Goal: Information Seeking & Learning: Check status

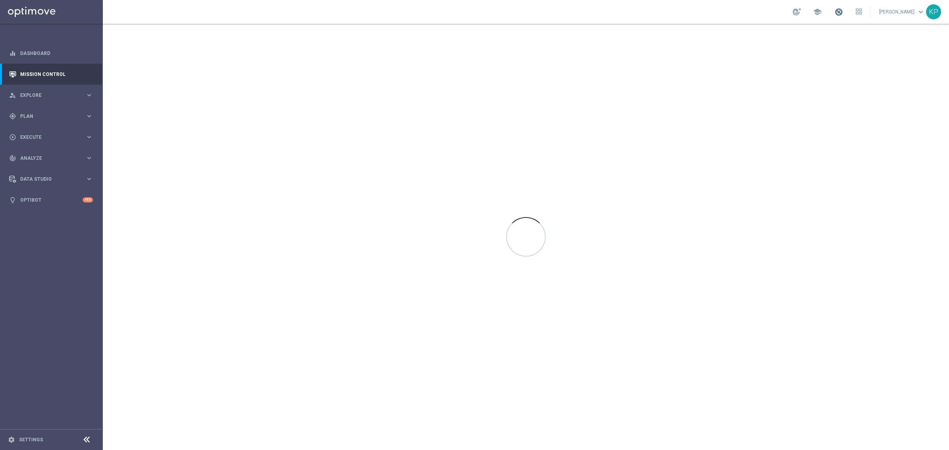
click at [834, 14] on span at bounding box center [838, 12] width 9 height 9
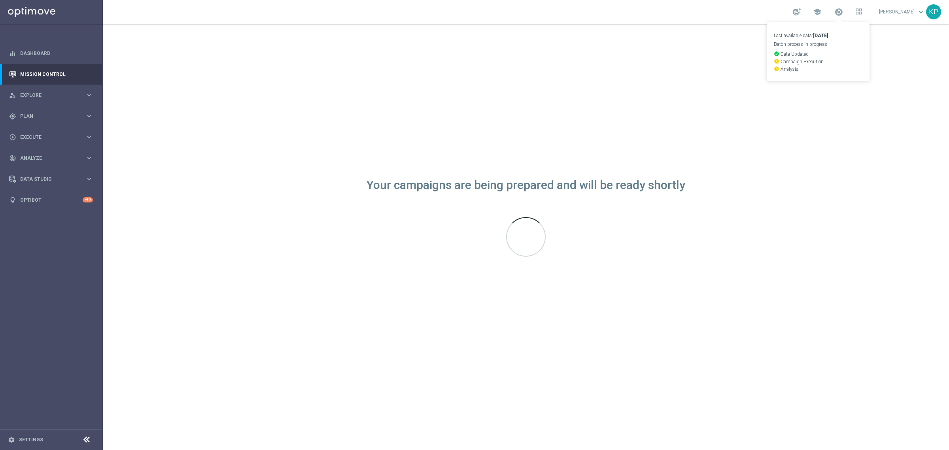
click at [732, 3] on div "school Last available data: [DATE] Batch process in progress check_circle Data …" at bounding box center [526, 12] width 846 height 24
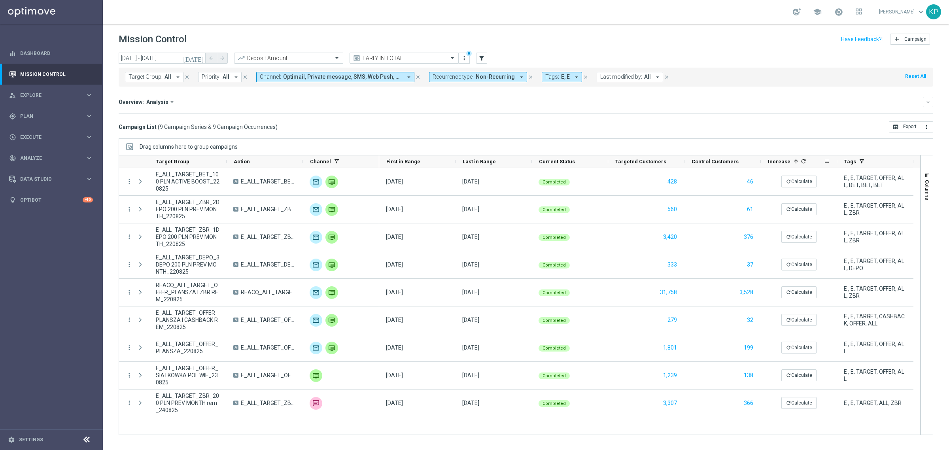
click at [800, 162] on icon "refresh" at bounding box center [803, 161] width 6 height 6
click at [762, 121] on mini-dashboard "Overview: Analysis arrow_drop_down keyboard_arrow_down Increase In Deposit Amou…" at bounding box center [526, 104] width 814 height 35
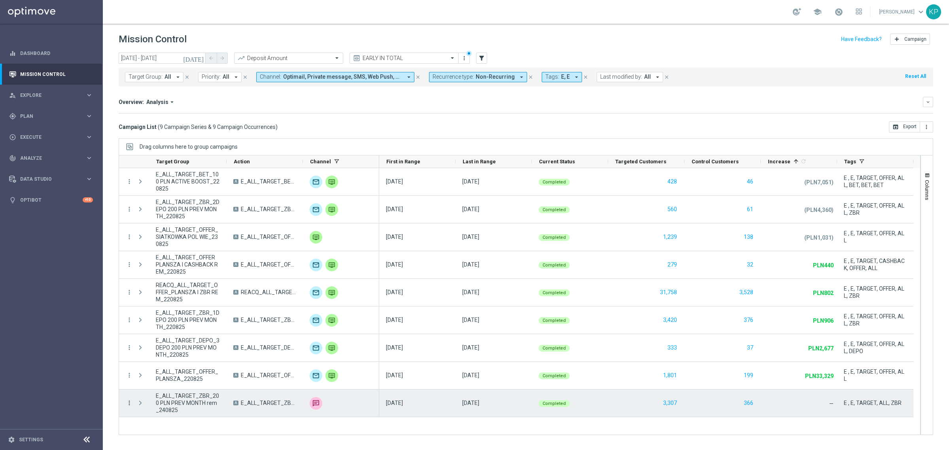
click at [130, 404] on icon "more_vert" at bounding box center [129, 402] width 7 height 7
click at [164, 321] on span "Campaign Metrics" at bounding box center [165, 321] width 41 height 6
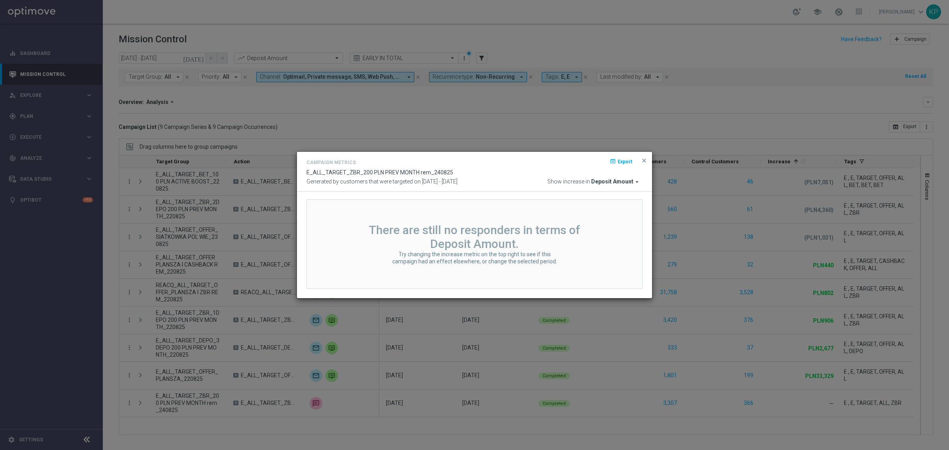
click at [627, 183] on span "Deposit Amount" at bounding box center [612, 181] width 42 height 7
type input "wage"
click at [561, 212] on div "Wager Amount" at bounding box center [547, 214] width 33 height 7
click at [643, 159] on span "close" at bounding box center [644, 160] width 6 height 6
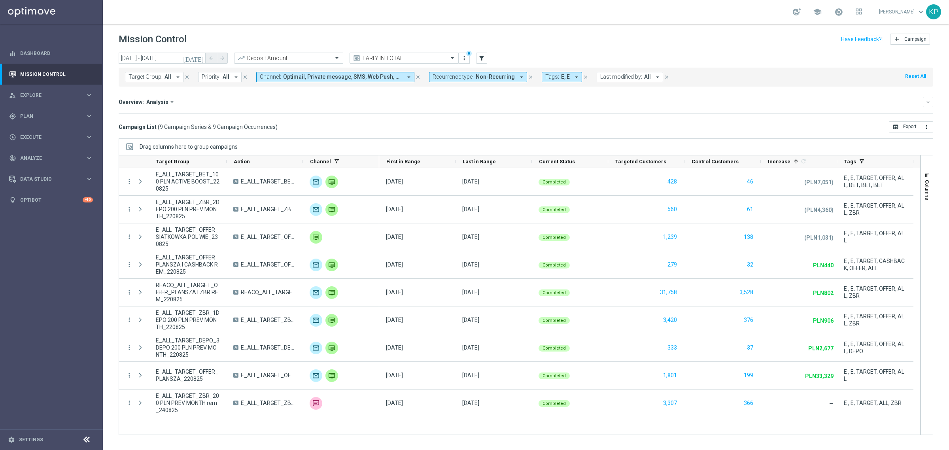
click at [545, 124] on div "Campaign List ( 9 Campaign Series & 9 Campaign Occurrences ) open_in_browser Ex…" at bounding box center [526, 126] width 814 height 11
click at [391, 106] on div "Overview: Analysis arrow_drop_down keyboard_arrow_down" at bounding box center [526, 102] width 814 height 10
drag, startPoint x: 303, startPoint y: 161, endPoint x: 363, endPoint y: 159, distance: 59.8
click at [363, 159] on div "Channel" at bounding box center [341, 161] width 76 height 13
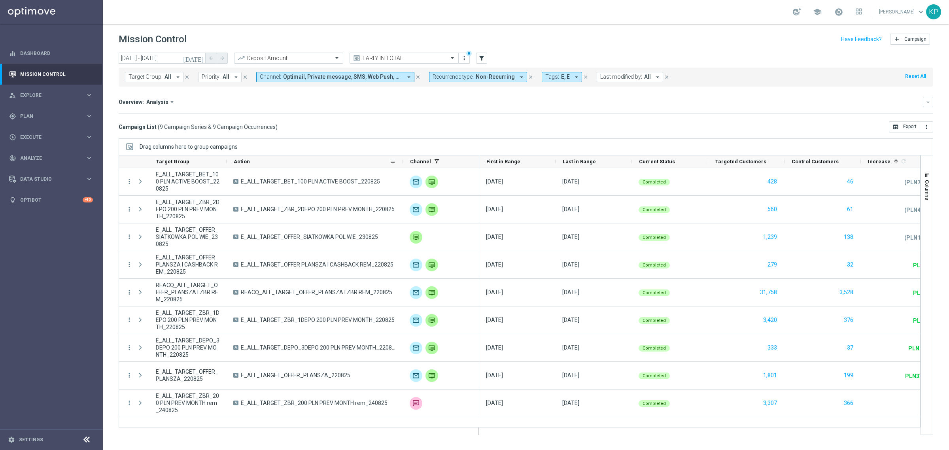
drag, startPoint x: 301, startPoint y: 161, endPoint x: 401, endPoint y: 159, distance: 100.0
click at [401, 159] on div at bounding box center [402, 161] width 3 height 12
click at [495, 159] on span "First in Range" at bounding box center [503, 162] width 34 height 6
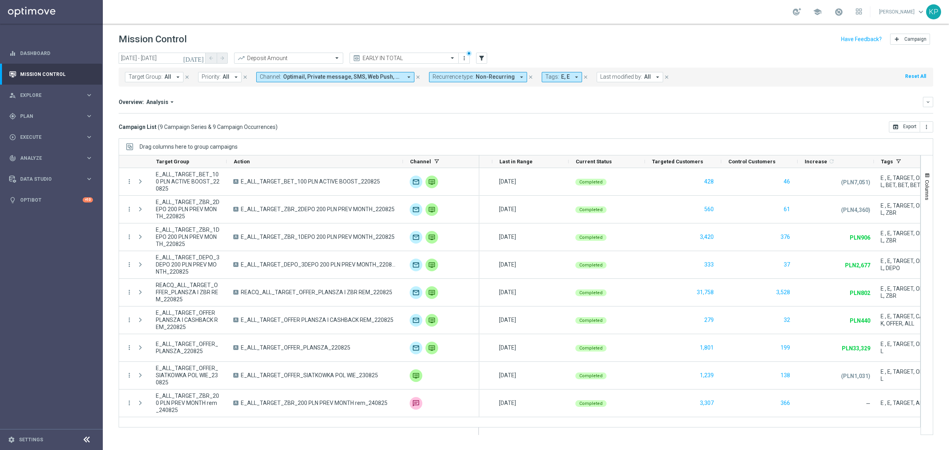
scroll to position [0, 64]
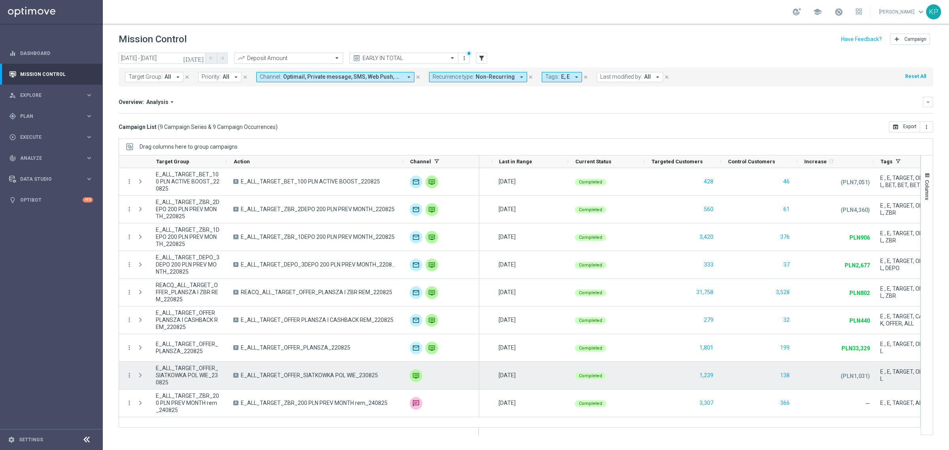
click at [134, 376] on div "Press SPACE to select this row." at bounding box center [141, 375] width 16 height 27
click at [130, 375] on icon "more_vert" at bounding box center [129, 375] width 7 height 7
click at [170, 303] on span "Channel Metrics" at bounding box center [163, 305] width 37 height 6
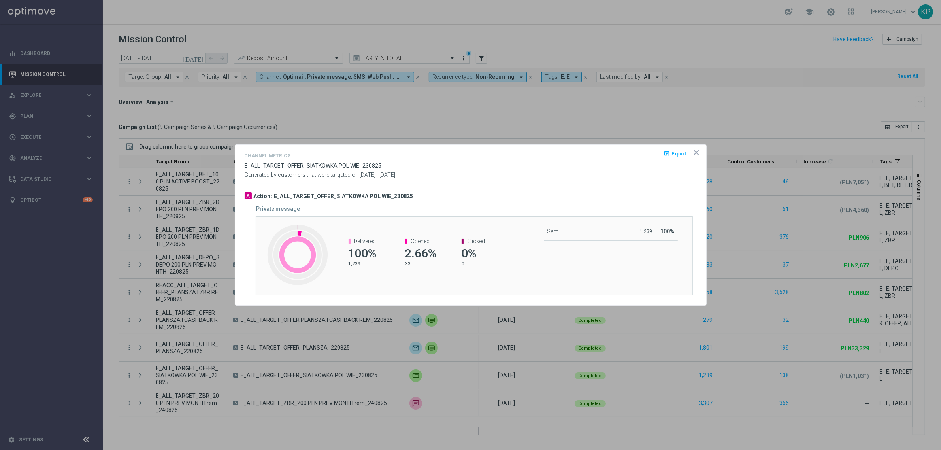
click at [693, 153] on icon "icon" at bounding box center [697, 153] width 8 height 8
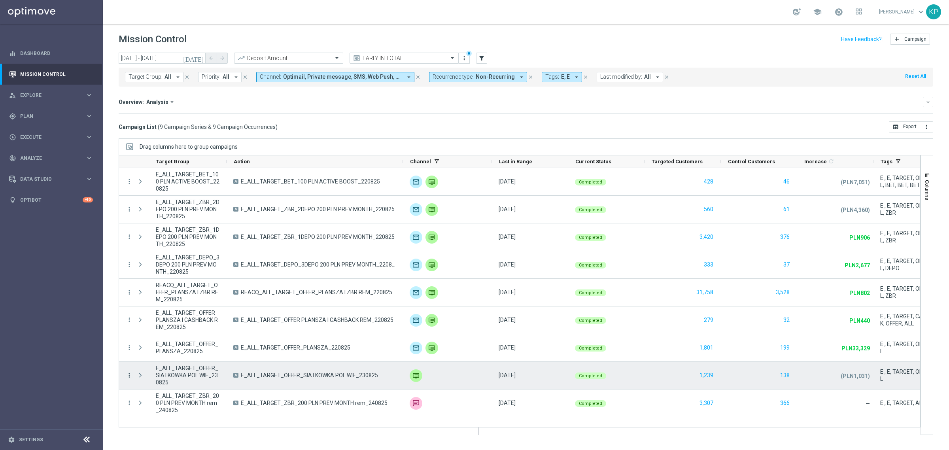
click at [130, 376] on div "more_vert E_ALL_TARGET_OFFER_SIATKOWKA POL WIE_230825 A E_ALL_TARGET_OFFER_SIAT…" at bounding box center [299, 376] width 360 height 28
click at [132, 374] on icon "more_vert" at bounding box center [129, 375] width 7 height 7
click at [171, 292] on span "Campaign Metrics" at bounding box center [165, 294] width 41 height 6
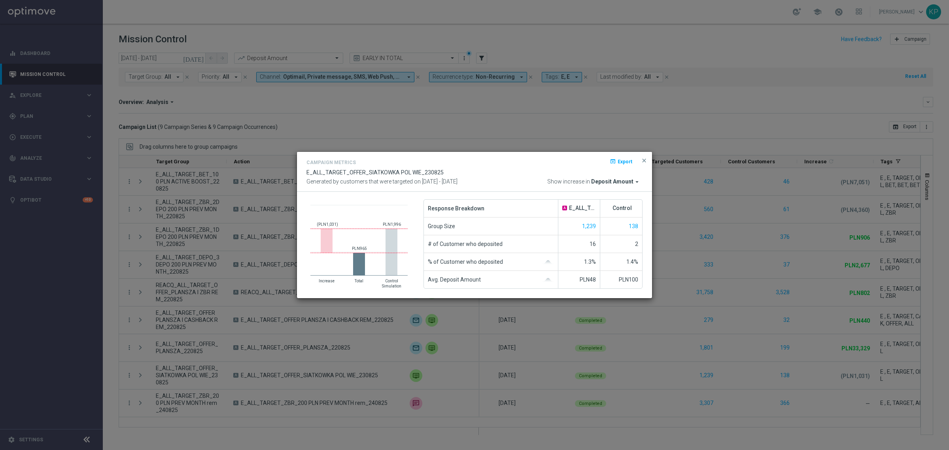
click at [611, 180] on span "Deposit Amount" at bounding box center [612, 181] width 42 height 7
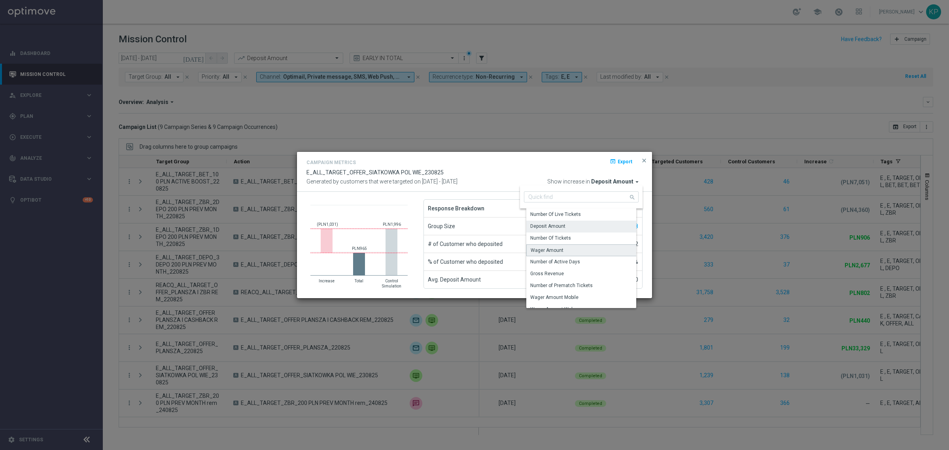
click at [571, 246] on div "Wager Amount" at bounding box center [584, 250] width 116 height 12
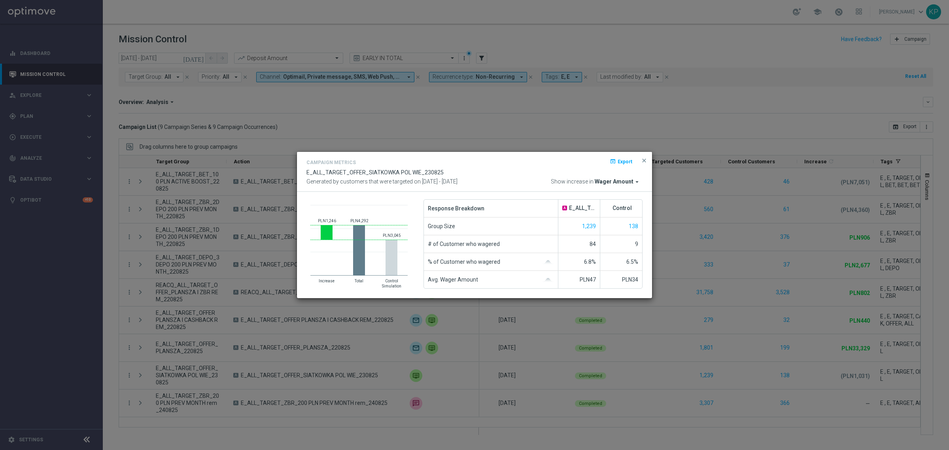
click at [504, 210] on div "Response Breakdown" at bounding box center [491, 208] width 134 height 17
drag, startPoint x: 164, startPoint y: 363, endPoint x: 157, endPoint y: 365, distance: 8.1
click at [165, 363] on modal-container "Campaign Metrics open_in_browser Export E_ALL_TARGET_OFFER_SIATKOWKA POL WIE_23…" at bounding box center [474, 225] width 949 height 450
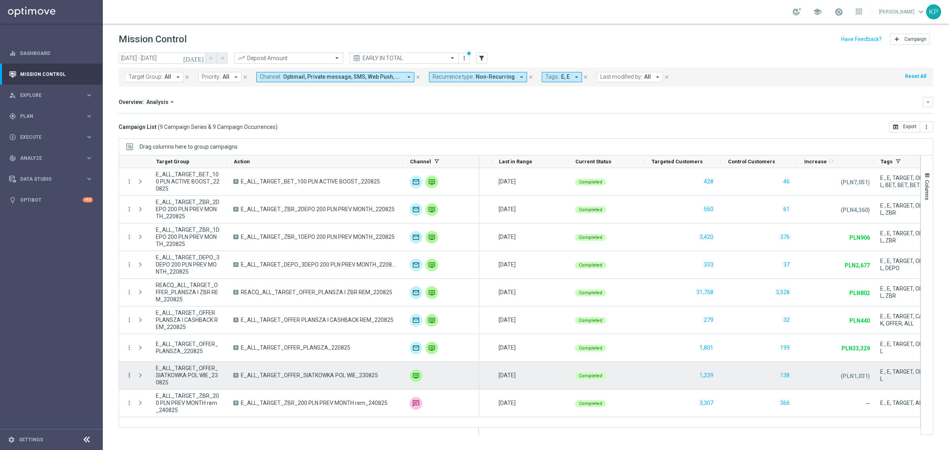
click at [131, 374] on icon "more_vert" at bounding box center [129, 375] width 7 height 7
click at [170, 303] on span "Channel Metrics" at bounding box center [163, 305] width 37 height 6
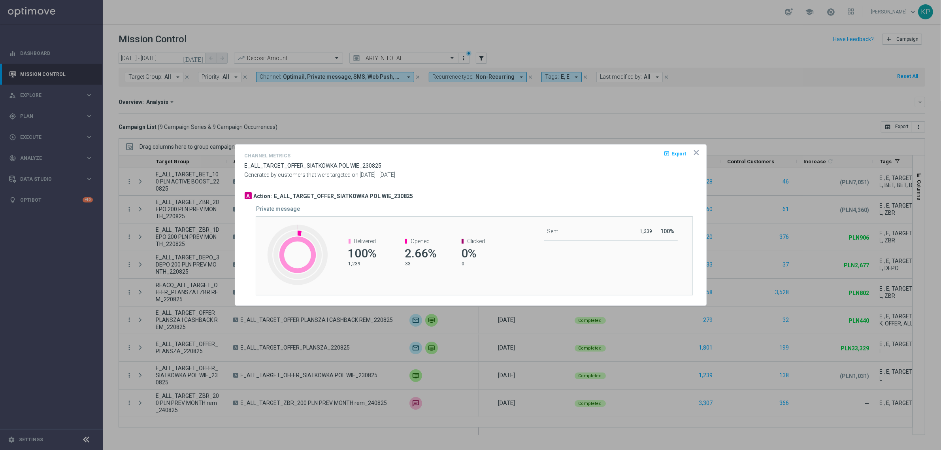
drag, startPoint x: 695, startPoint y: 308, endPoint x: 706, endPoint y: 319, distance: 15.4
click at [698, 310] on div at bounding box center [470, 225] width 941 height 450
click at [709, 339] on div at bounding box center [470, 225] width 941 height 450
click at [698, 147] on opti-dialog-container "Channel Metrics open_in_browser Export E_ALL_TARGET_OFFER_SIATKOWKA POL WIE_230…" at bounding box center [470, 225] width 471 height 161
click at [698, 148] on opti-dialog-container "Channel Metrics open_in_browser Export E_ALL_TARGET_OFFER_SIATKOWKA POL WIE_230…" at bounding box center [470, 225] width 471 height 161
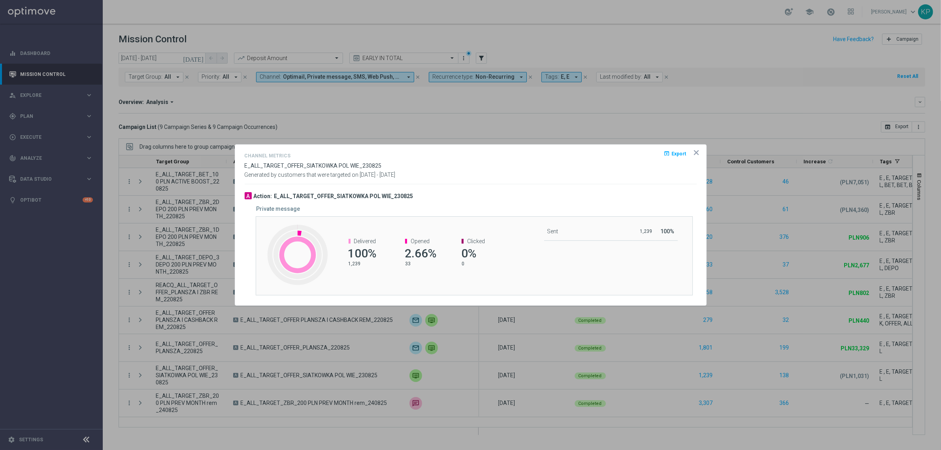
click at [698, 150] on icon "icon" at bounding box center [697, 153] width 8 height 8
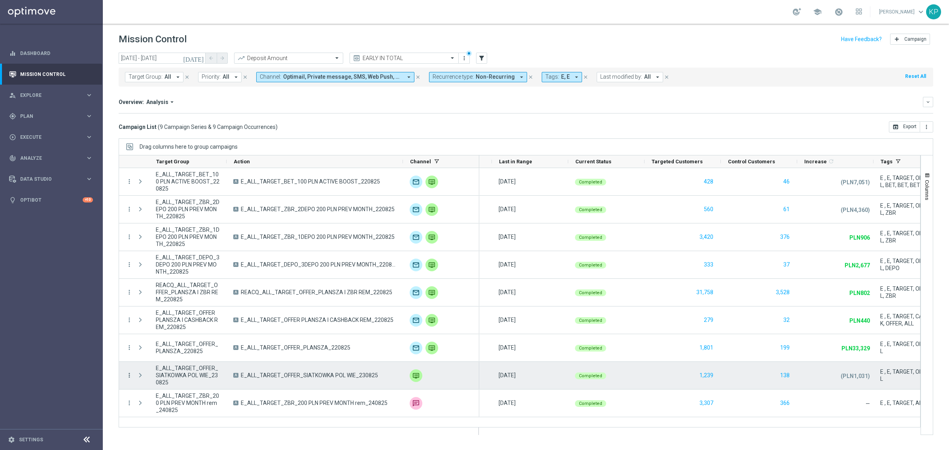
click at [128, 374] on icon "more_vert" at bounding box center [129, 375] width 7 height 7
click at [190, 317] on span "Eligibility & Exclusion" at bounding box center [168, 316] width 47 height 6
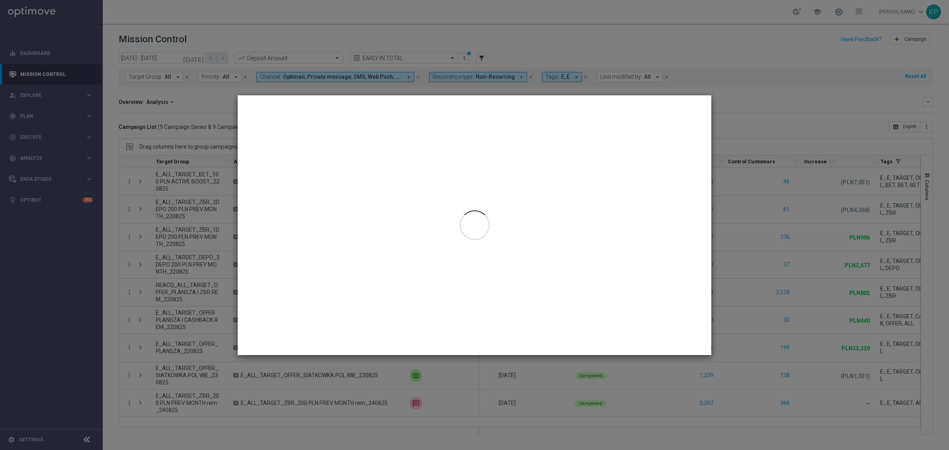
type input "[DATE] - [DATE]"
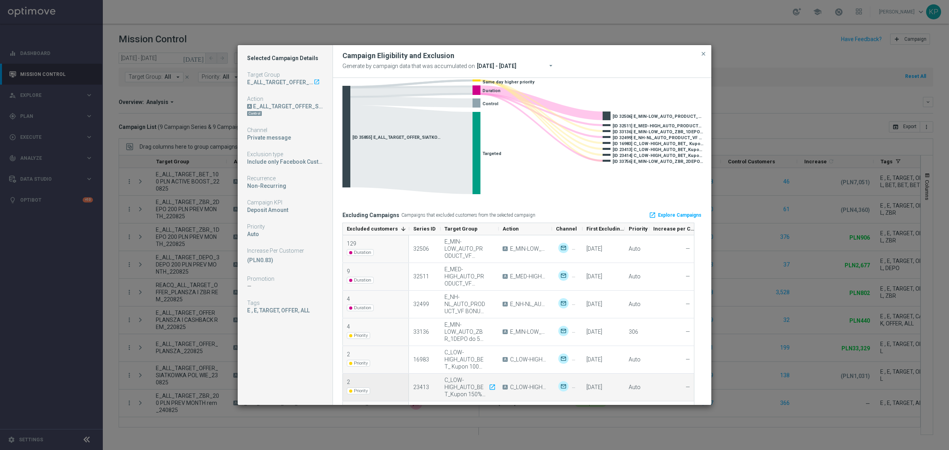
scroll to position [0, 0]
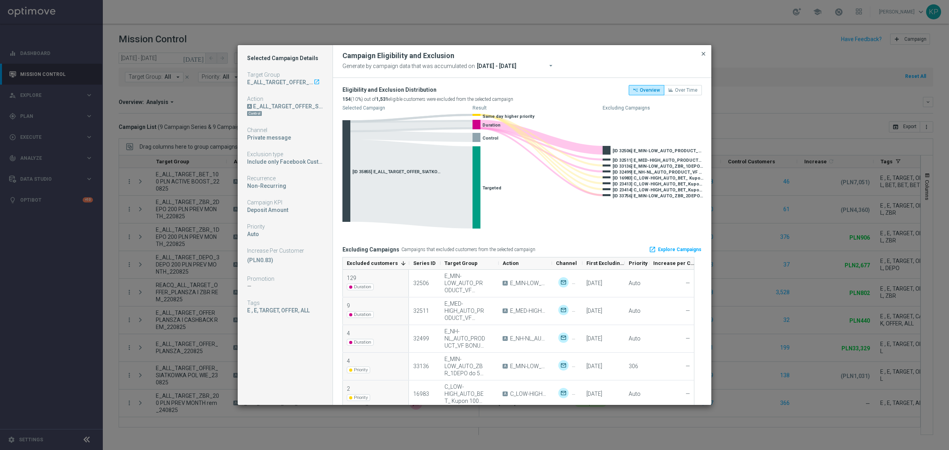
click at [703, 55] on span "close" at bounding box center [703, 54] width 6 height 6
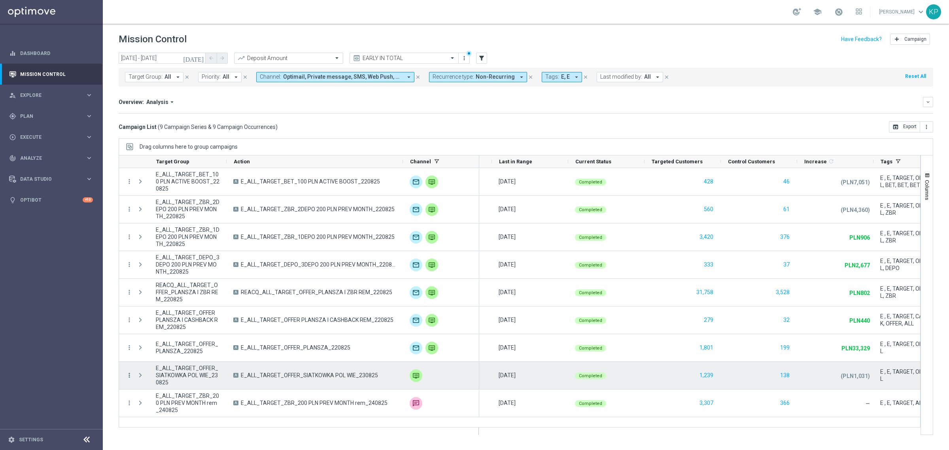
click at [128, 376] on icon "more_vert" at bounding box center [129, 375] width 7 height 7
click at [159, 280] on span "Campaign Details" at bounding box center [165, 283] width 40 height 6
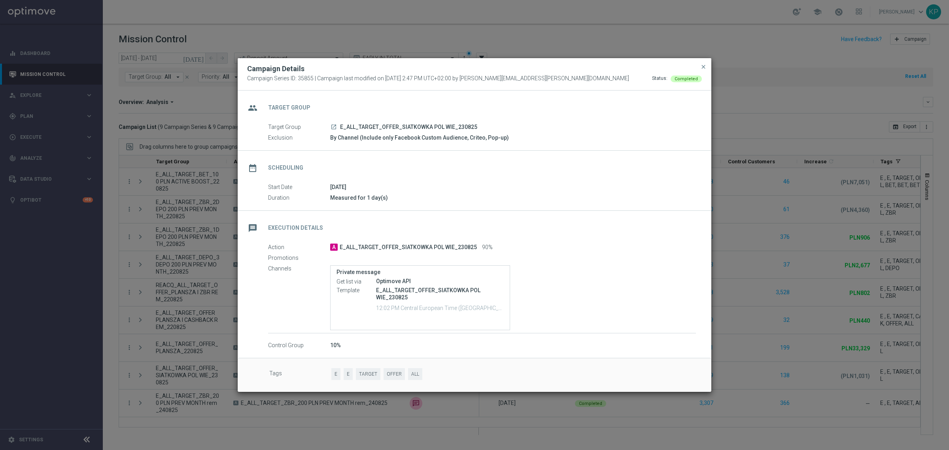
click at [333, 123] on div "launch E_ALL_TARGET_OFFER_SIATKOWKA POL WIE_230825" at bounding box center [513, 127] width 366 height 8
click at [333, 125] on icon "launch" at bounding box center [334, 127] width 6 height 6
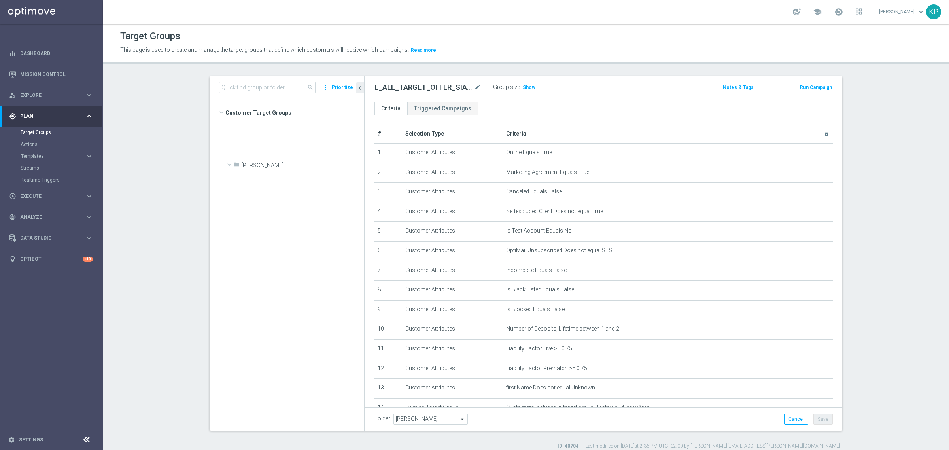
scroll to position [986, 0]
